Goal: Navigation & Orientation: Find specific page/section

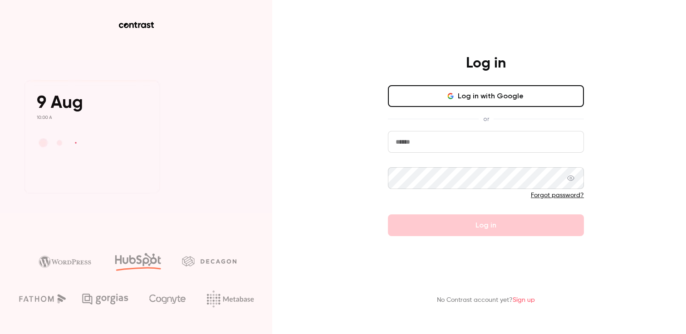
click at [461, 95] on button "Log in with Google" at bounding box center [486, 96] width 196 height 22
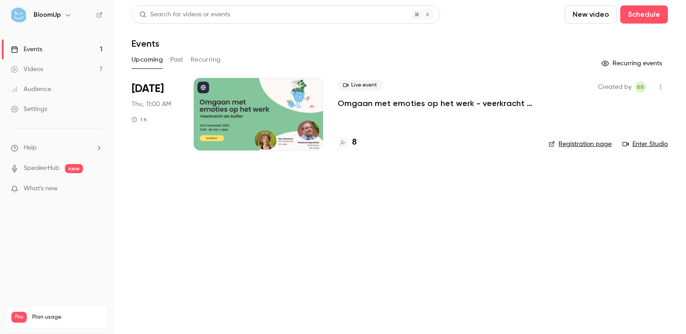
click at [574, 143] on link "Registration page" at bounding box center [580, 144] width 63 height 9
